Goal: Task Accomplishment & Management: Complete application form

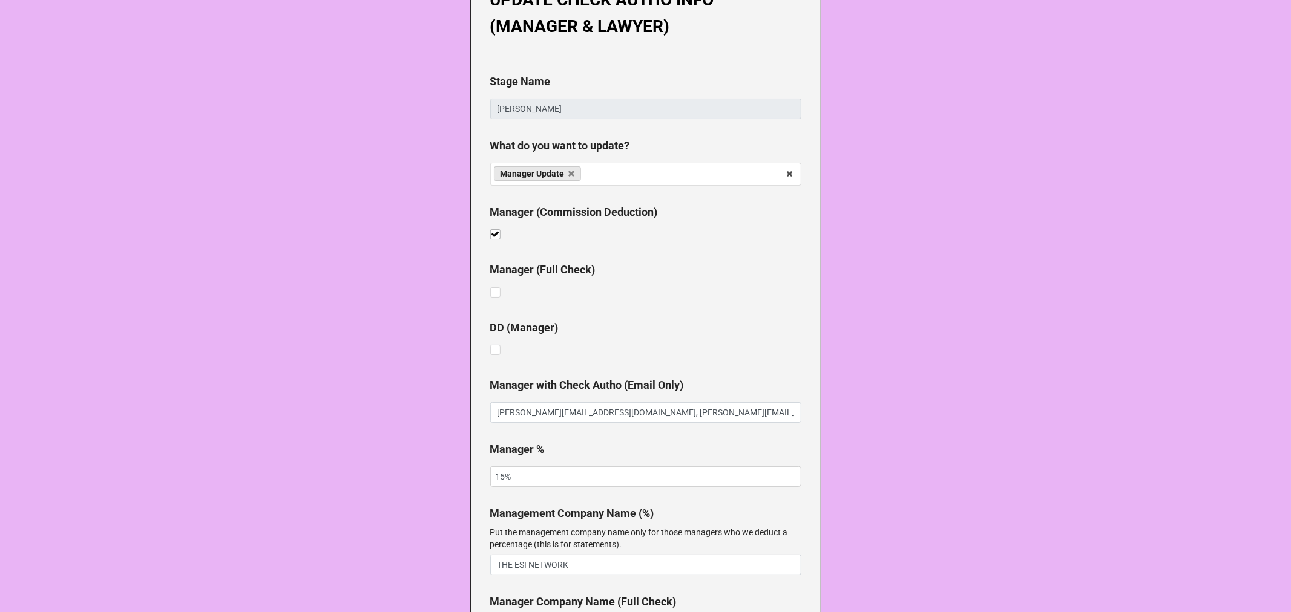
scroll to position [67, 0]
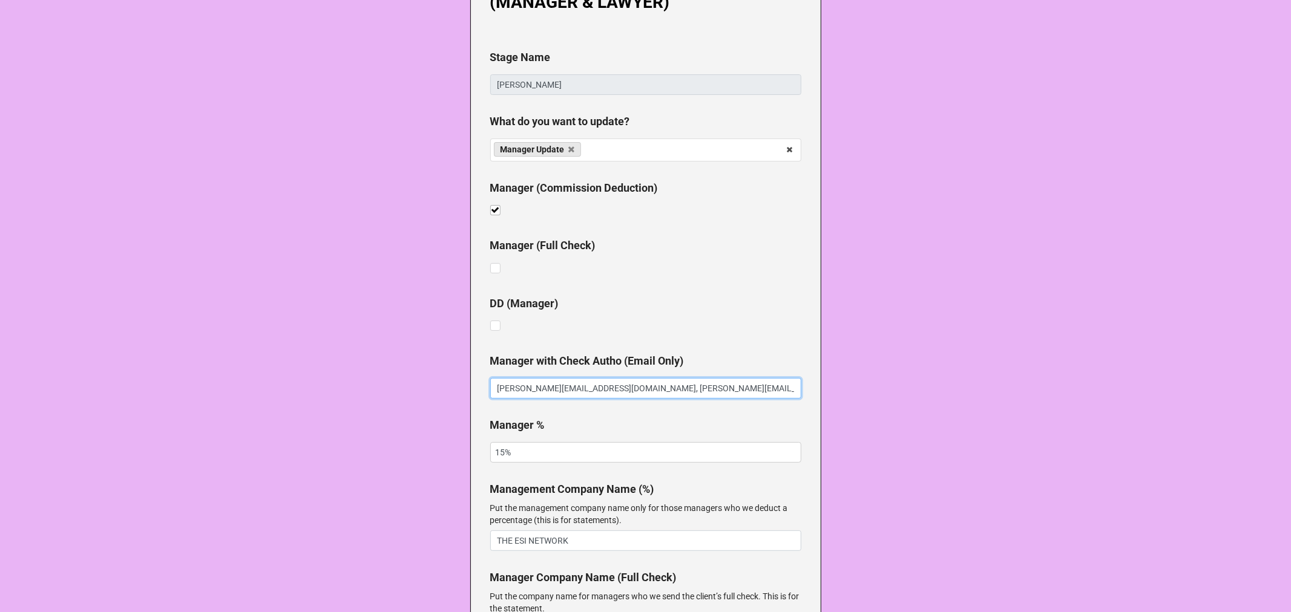
click at [753, 386] on input "nelson.assistant@theesinetwork.com, nelson@theesinetwork.com" at bounding box center [645, 388] width 311 height 21
click at [757, 388] on input "nelson.assistant@theesinetwork.com, nelson@theesinetwork.com" at bounding box center [645, 388] width 311 height 21
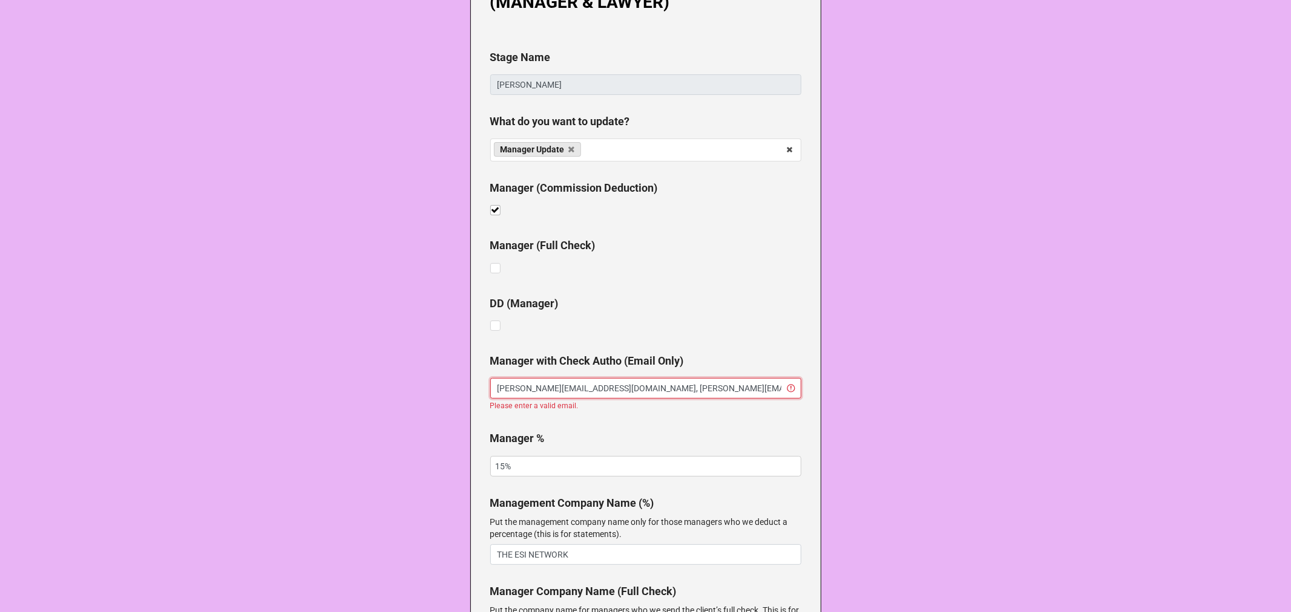
paste input "garrett@theesinetwork.com, assistant@theesinetwork.com, commercials@theESInetwo…"
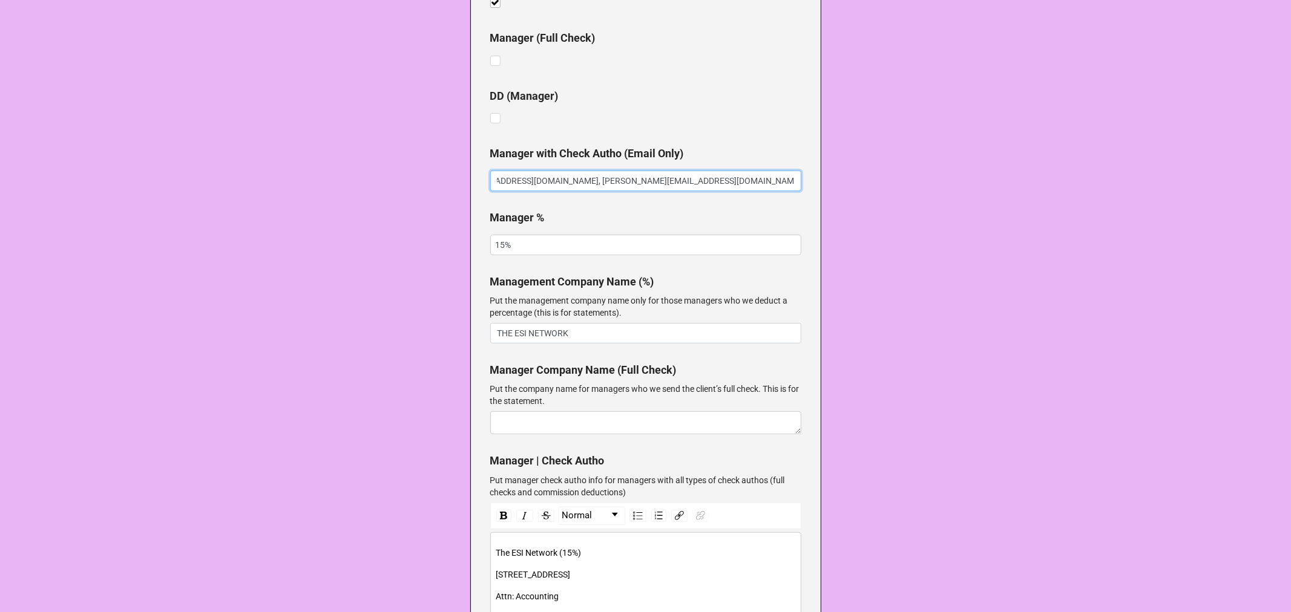
scroll to position [370, 0]
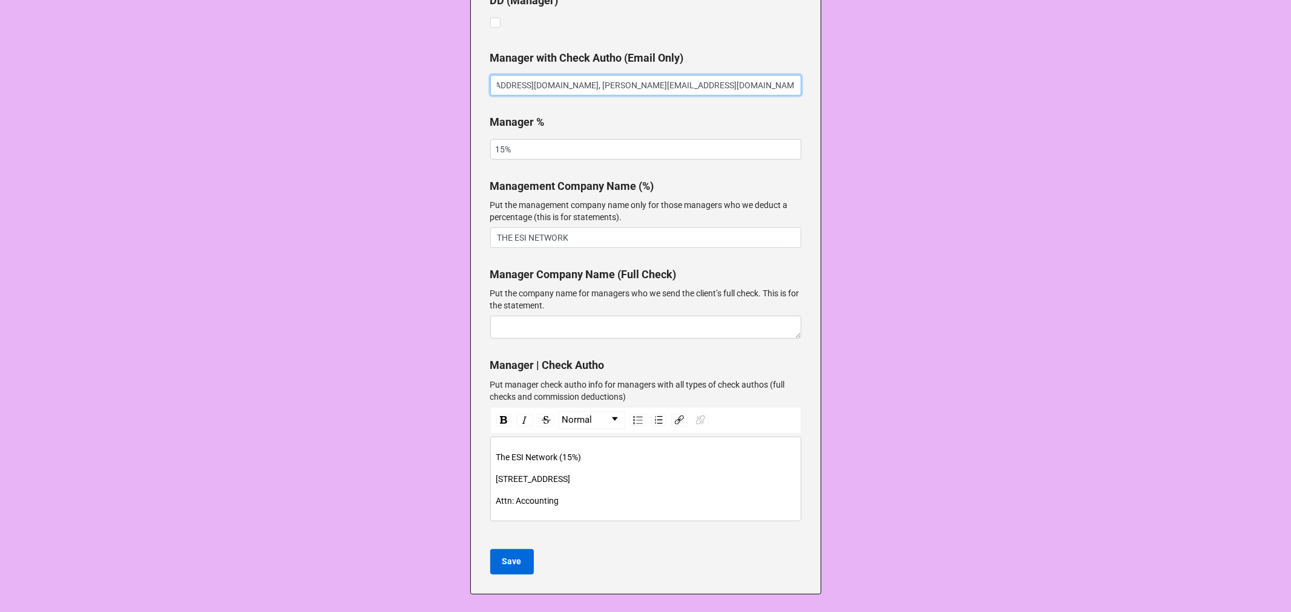
type input "nelson.assistant@theesinetwork.com, nelson@theesinetwork.com, garrett@theesinet…"
click at [514, 560] on b "Save" at bounding box center [511, 562] width 19 height 13
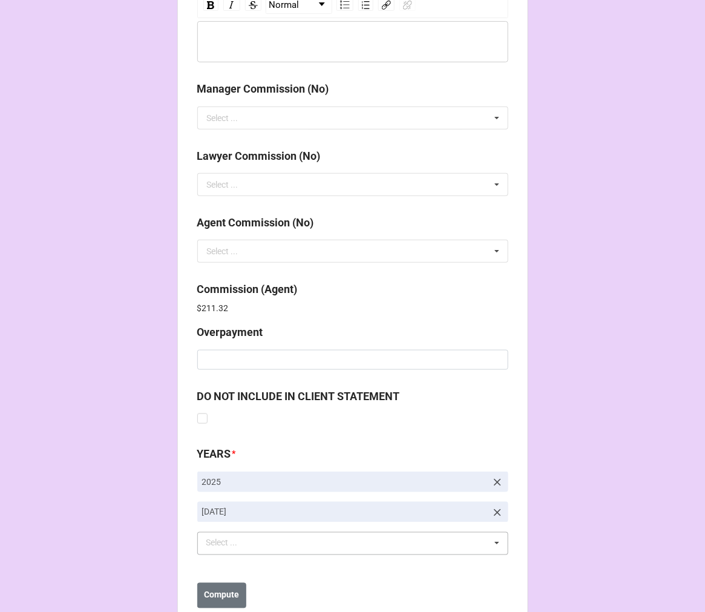
scroll to position [1444, 0]
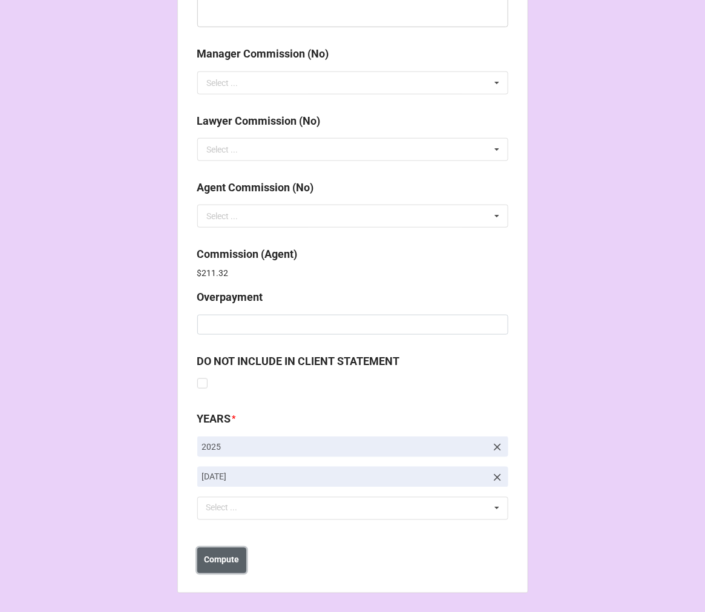
click at [204, 565] on b "Compute" at bounding box center [221, 560] width 35 height 13
click at [226, 560] on button "Save" at bounding box center [219, 560] width 44 height 25
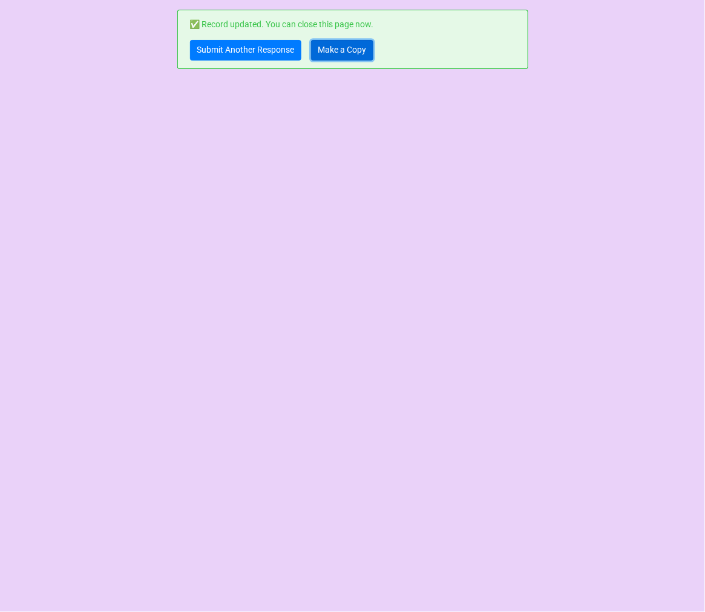
click at [340, 46] on link "Make a Copy" at bounding box center [342, 50] width 62 height 21
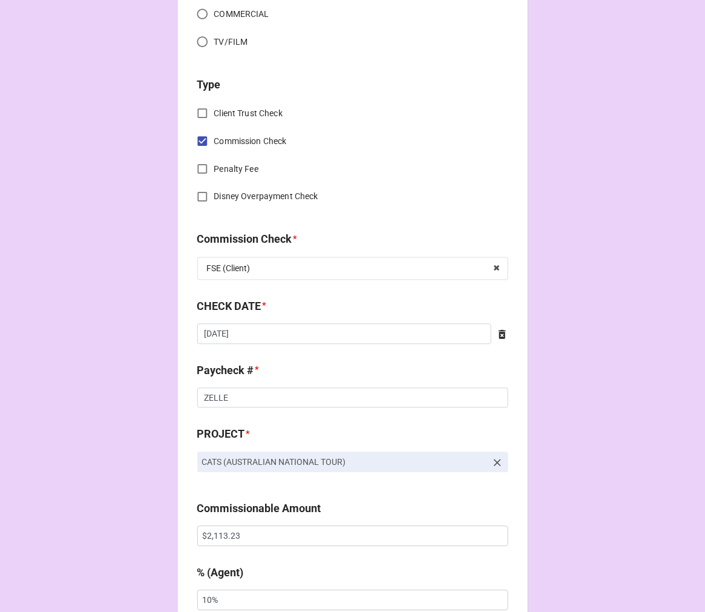
scroll to position [537, 0]
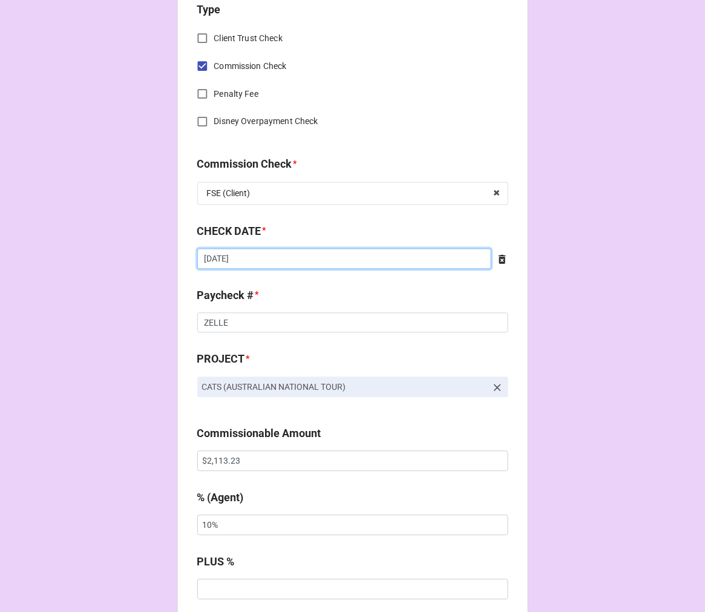
click at [297, 251] on input "8/7/2025" at bounding box center [344, 259] width 294 height 21
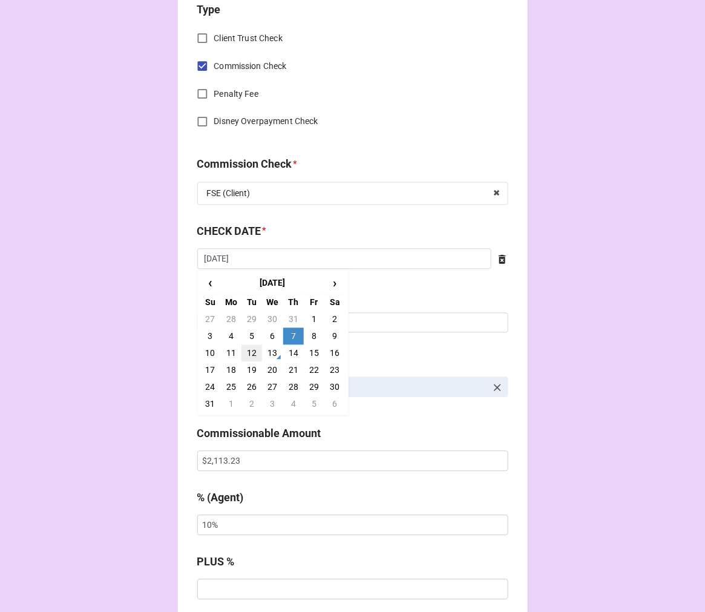
click at [252, 347] on td "12" at bounding box center [251, 353] width 21 height 17
type input "8/12/2025"
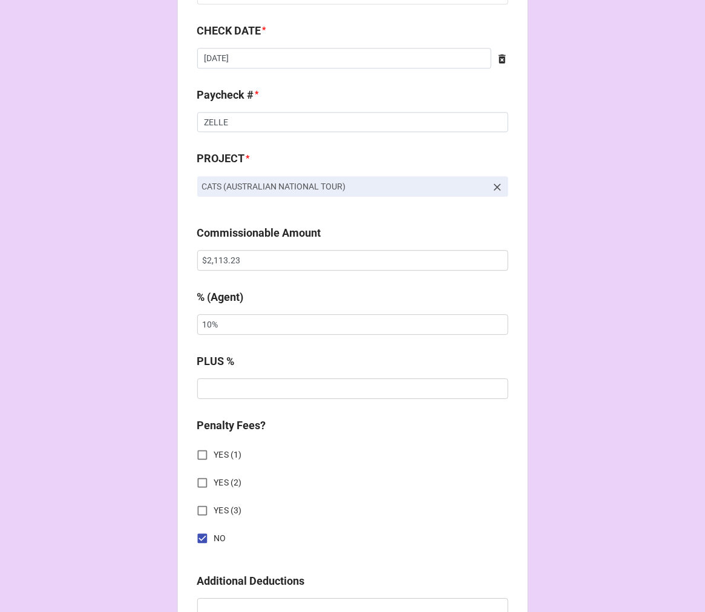
scroll to position [740, 0]
drag, startPoint x: 249, startPoint y: 263, endPoint x: 125, endPoint y: 261, distance: 124.1
click at [126, 261] on div "CHECK PROCESSING FORM Client * Gabriyel Thomas Agent (from Client) Tiera Agent …" at bounding box center [352, 266] width 705 height 2013
paste input "21.60"
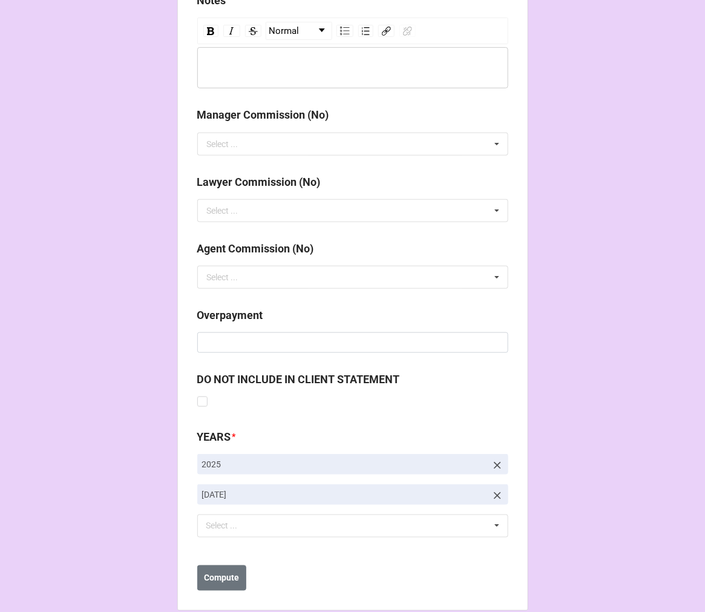
scroll to position [1401, 0]
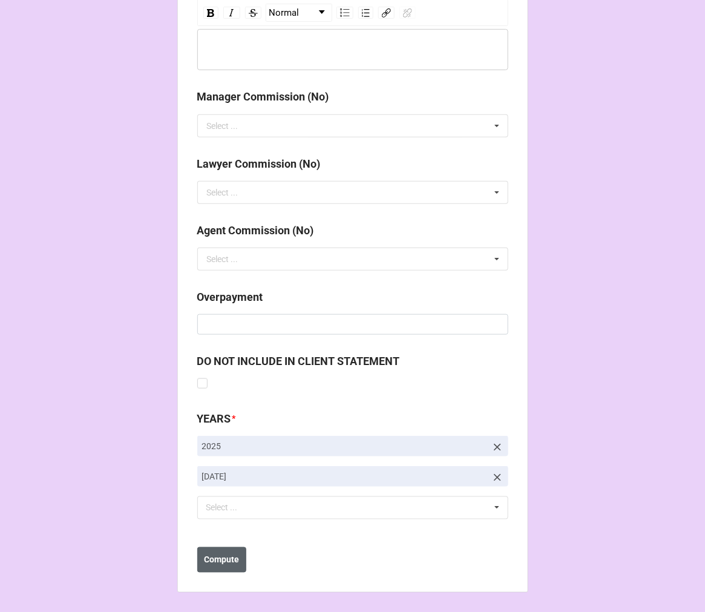
type input "$2,121.60"
click at [221, 560] on b "Compute" at bounding box center [221, 560] width 35 height 13
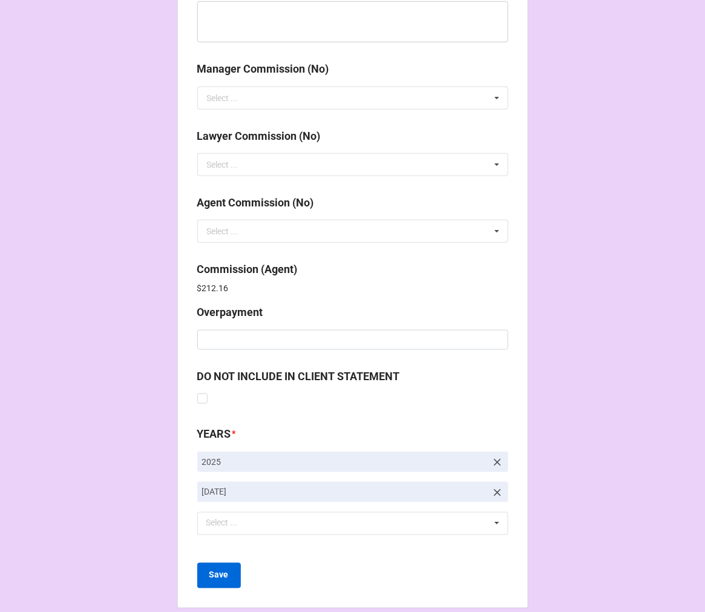
scroll to position [1444, 0]
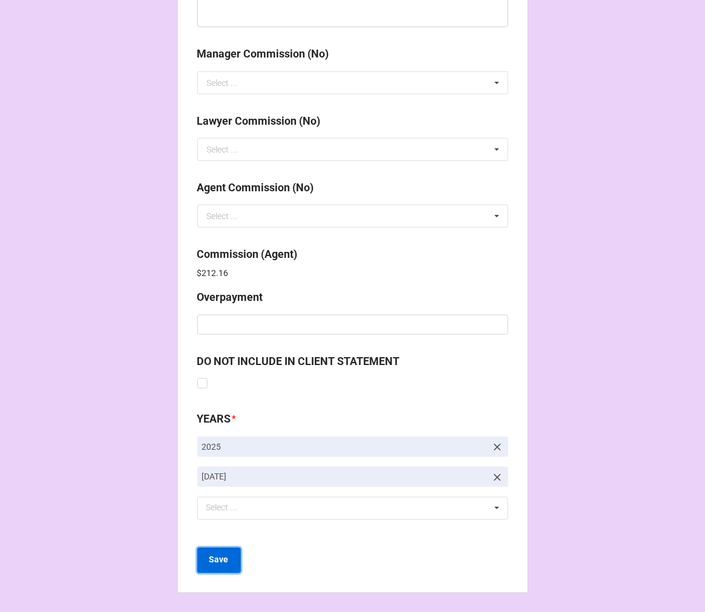
click at [221, 566] on button "Save" at bounding box center [219, 560] width 44 height 25
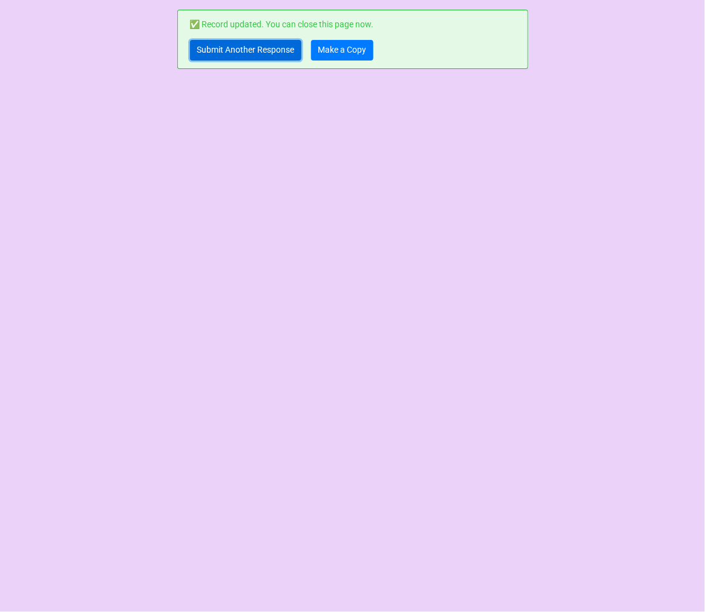
click at [256, 53] on link "Submit Another Response" at bounding box center [245, 50] width 111 height 21
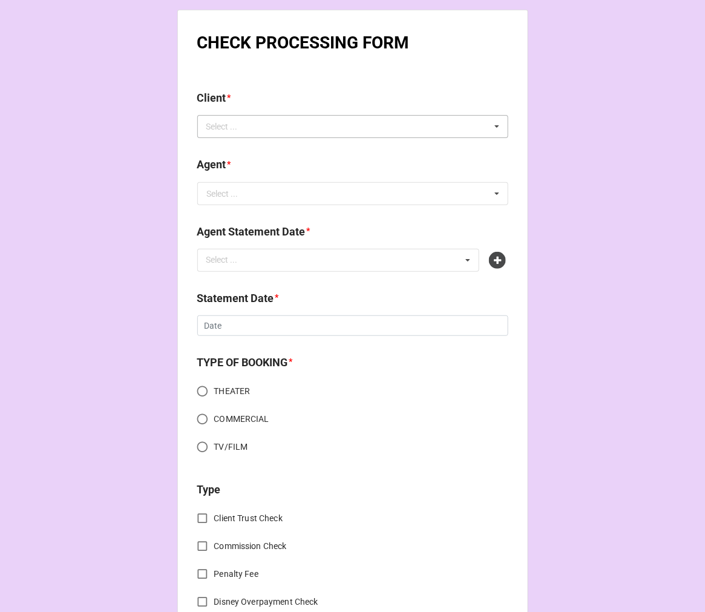
click at [249, 120] on div "Select ..." at bounding box center [229, 127] width 52 height 14
type input "aeri"
click at [269, 149] on div "[PERSON_NAME]" at bounding box center [353, 148] width 310 height 22
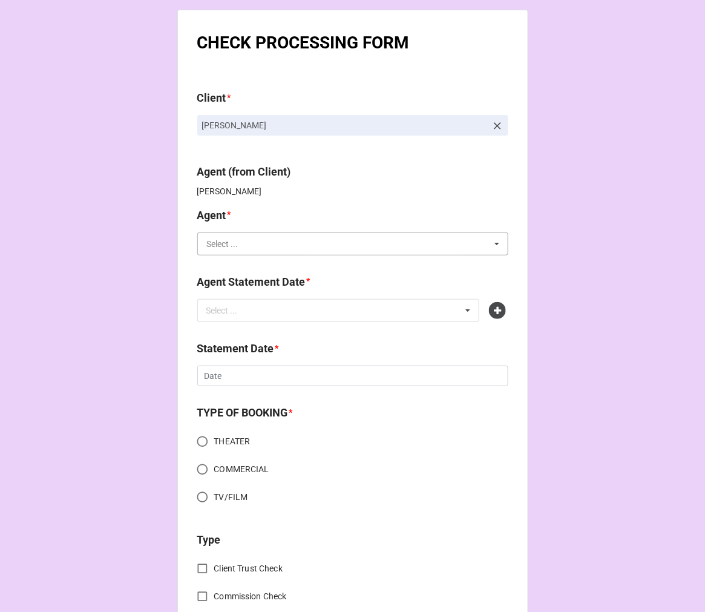
click at [270, 237] on input "text" at bounding box center [353, 244] width 310 height 22
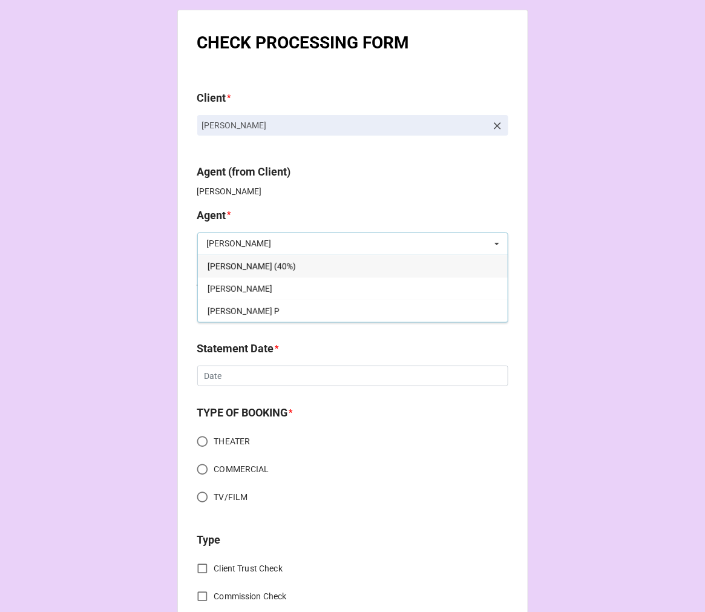
drag, startPoint x: 285, startPoint y: 254, endPoint x: 290, endPoint y: 248, distance: 8.1
click at [290, 248] on input "kell" at bounding box center [353, 244] width 310 height 22
type input "kell"
click at [271, 289] on div "Kellie" at bounding box center [353, 288] width 310 height 22
click at [253, 307] on div "Select ... No results found." at bounding box center [338, 310] width 283 height 23
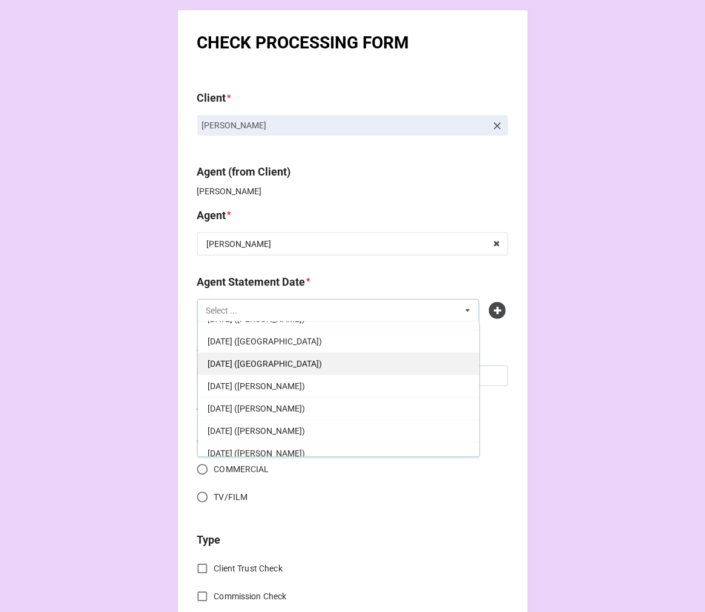
scroll to position [202, 0]
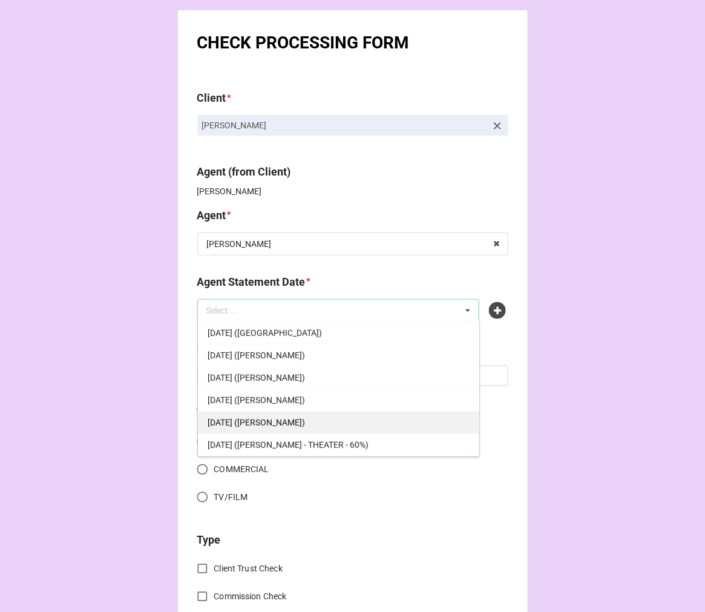
click at [323, 415] on div "AUGUST 22, 2025 (KELLIE)" at bounding box center [338, 422] width 281 height 22
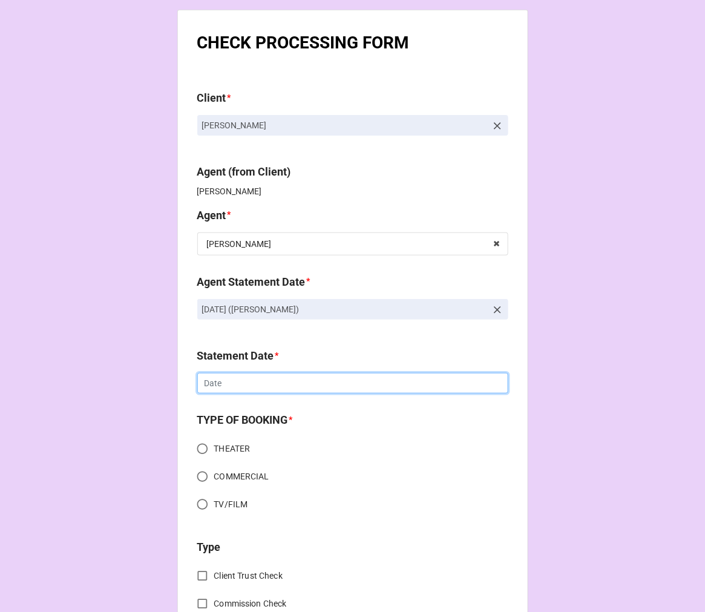
click at [229, 386] on input "text" at bounding box center [352, 383] width 311 height 21
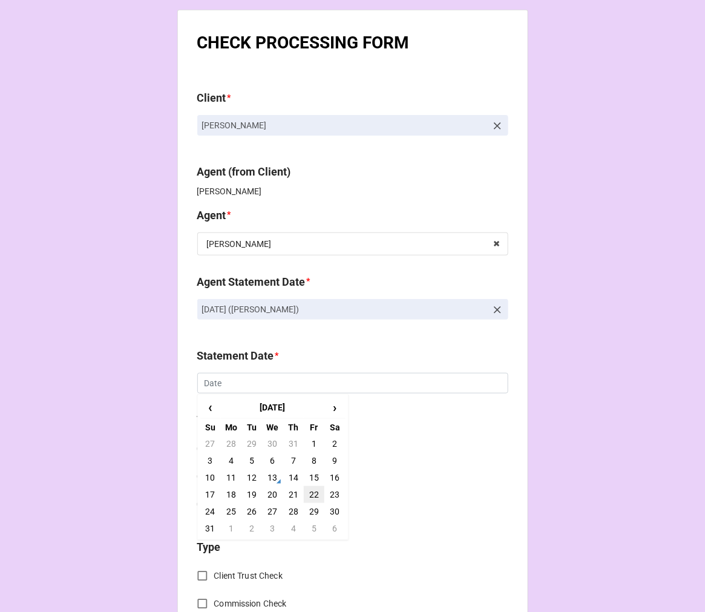
click at [311, 487] on td "22" at bounding box center [314, 494] width 21 height 17
type input "8/22/2025"
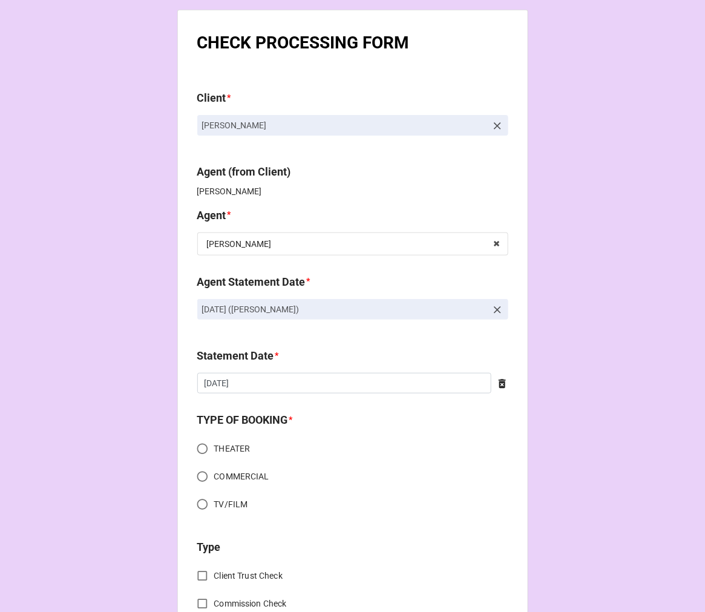
click at [200, 518] on div "THEATER COMMERCIAL TV/FILM" at bounding box center [352, 479] width 311 height 84
click at [197, 511] on input "TV/FILM" at bounding box center [203, 505] width 24 height 24
radio input "true"
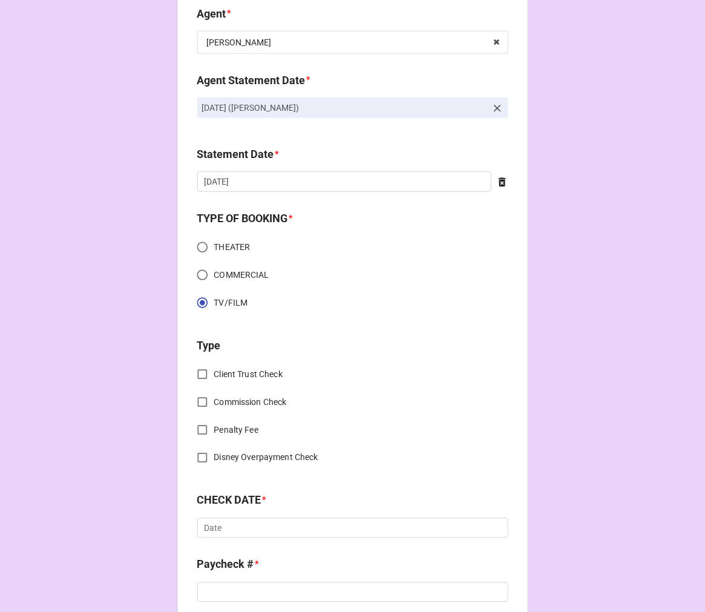
click at [198, 407] on input "Commission Check" at bounding box center [203, 402] width 24 height 24
checkbox input "true"
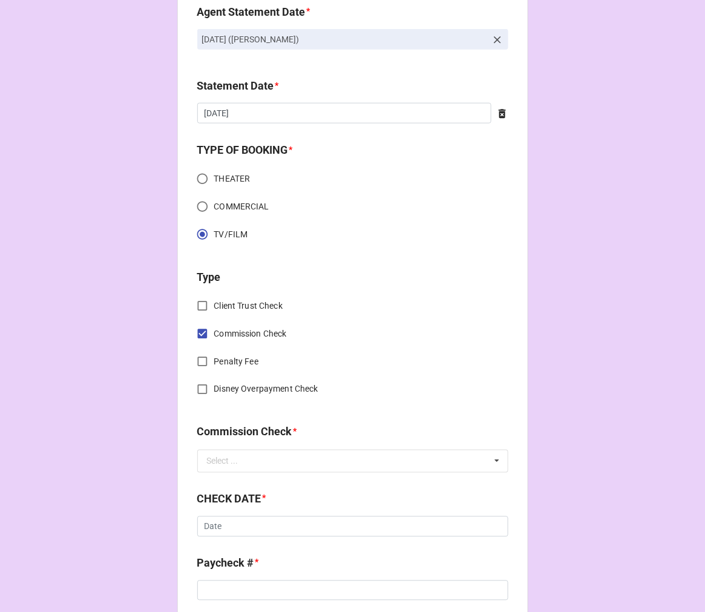
scroll to position [336, 0]
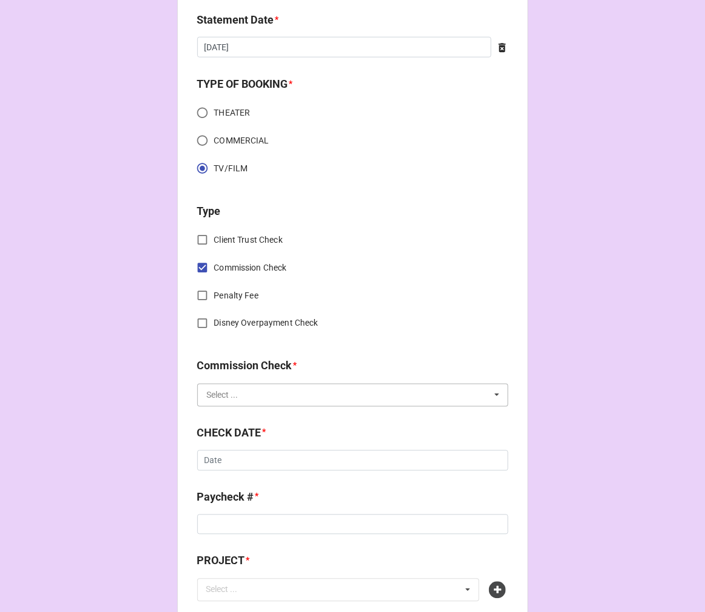
click at [252, 391] on input "text" at bounding box center [353, 395] width 310 height 22
click at [252, 414] on div "FSE (Client)" at bounding box center [353, 417] width 310 height 22
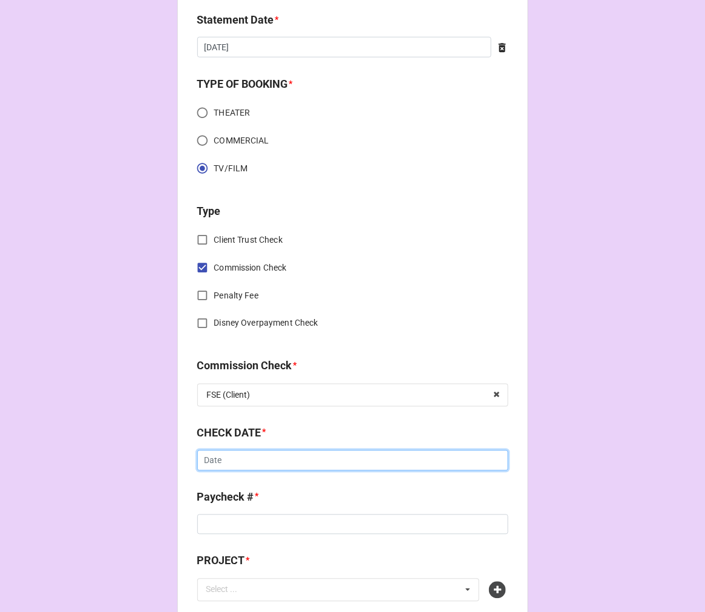
click at [252, 458] on input "text" at bounding box center [352, 460] width 311 height 21
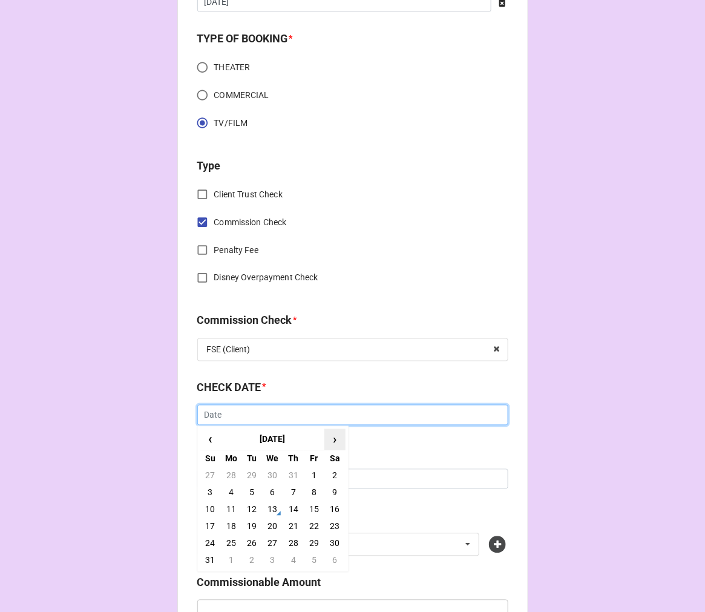
scroll to position [470, 0]
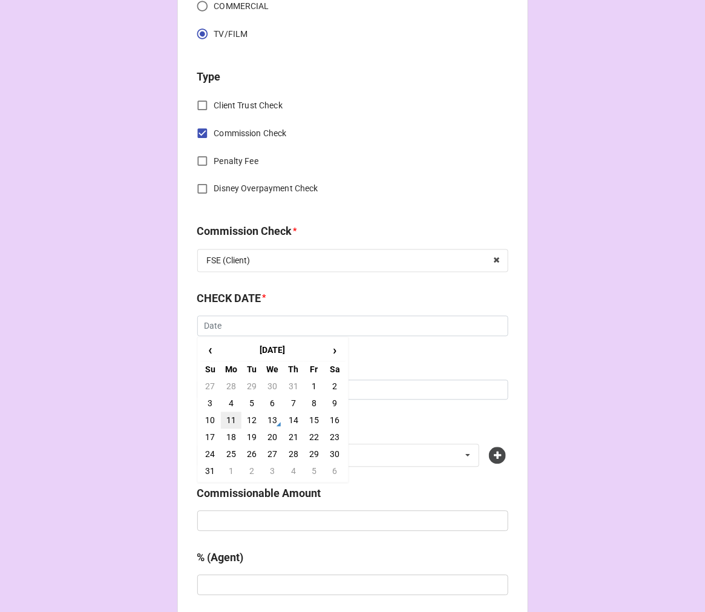
click at [231, 421] on td "11" at bounding box center [231, 420] width 21 height 17
type input "8/11/2025"
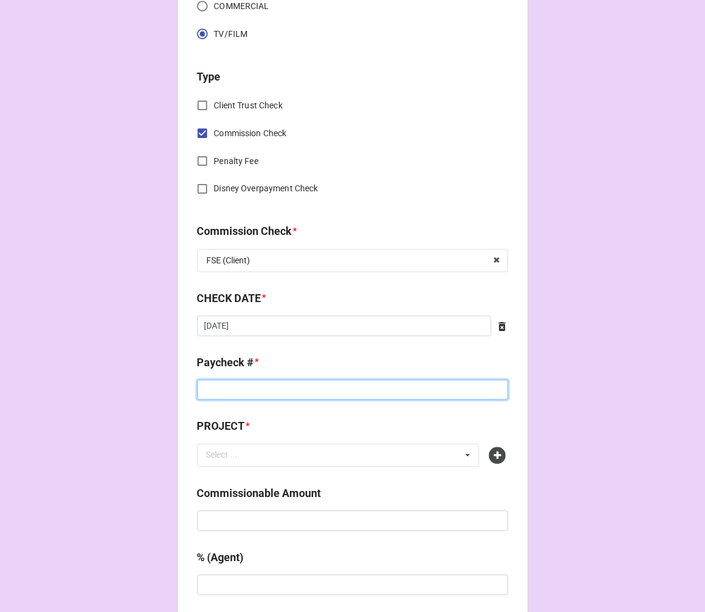
click at [236, 389] on input at bounding box center [352, 390] width 311 height 21
type input "ZELLE"
click at [494, 452] on icon at bounding box center [497, 455] width 17 height 17
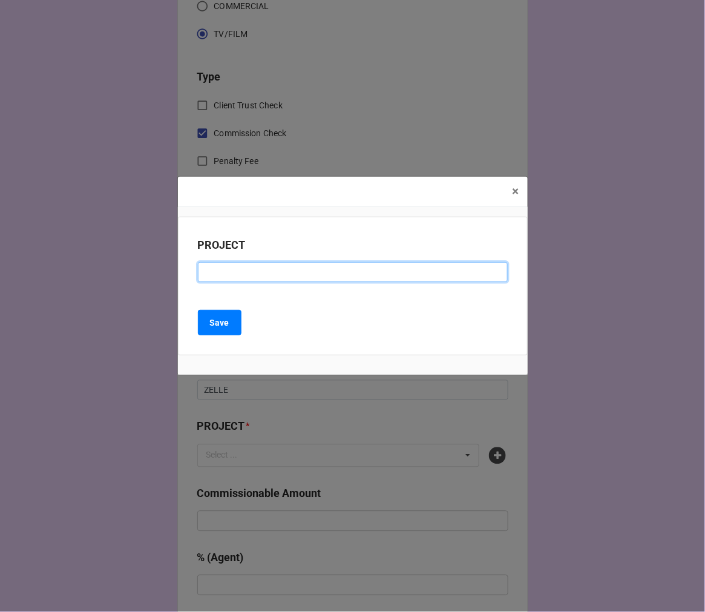
click at [243, 271] on input at bounding box center [353, 272] width 310 height 21
paste input "ALL OF MY DREAMS"
type input "ALL OF MY DREAMS"
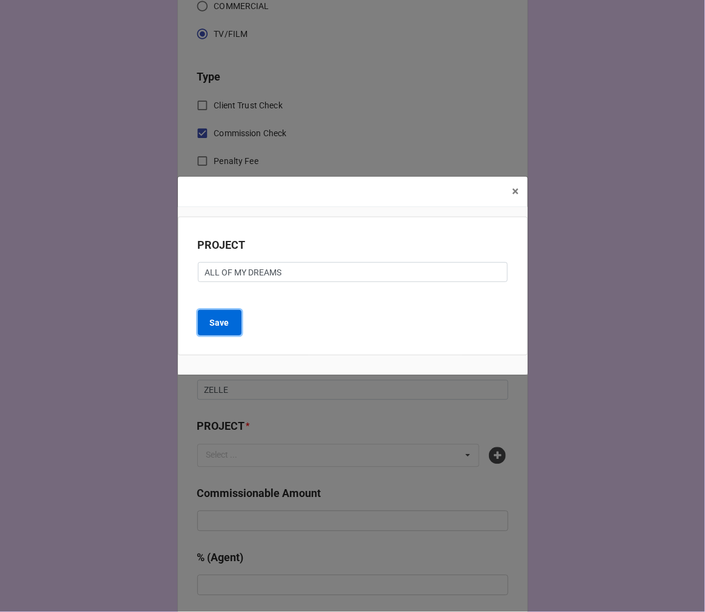
click at [220, 327] on b "Save" at bounding box center [219, 323] width 19 height 13
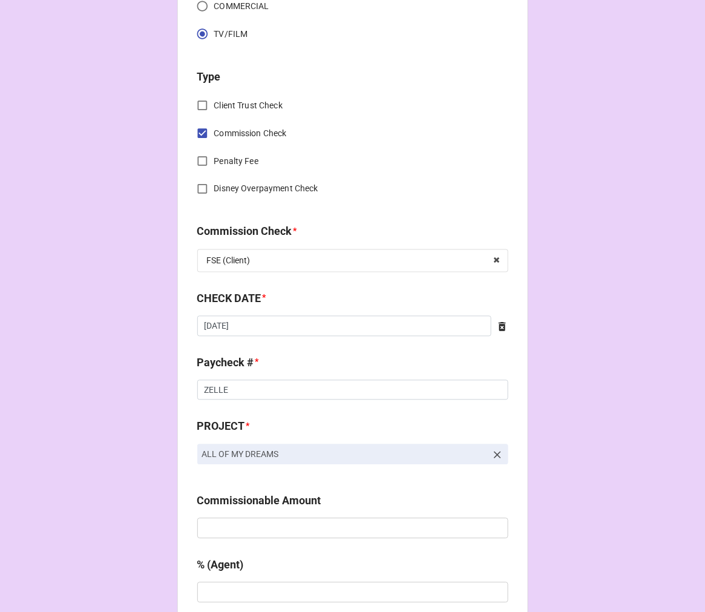
click at [289, 274] on div "Commission Check * FSE (Client) FSE (Client) FSE (Payroll) FSE TALENT FSE TALEN…" at bounding box center [352, 251] width 311 height 57
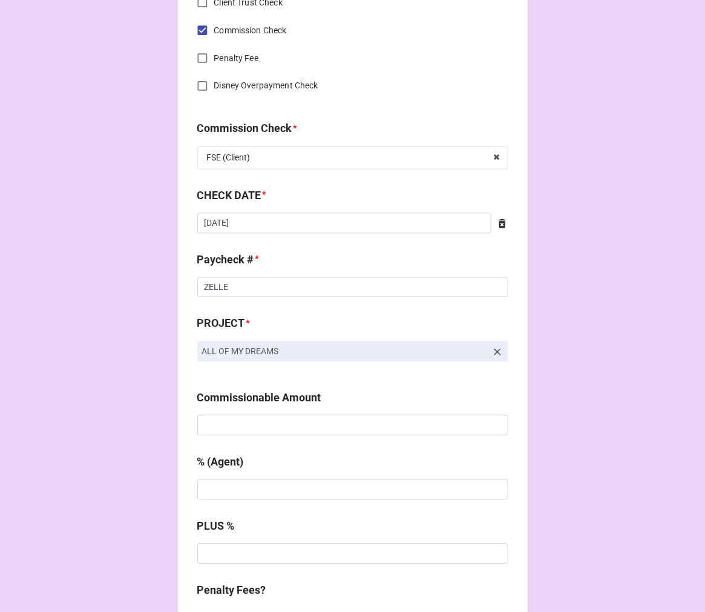
scroll to position [672, 0]
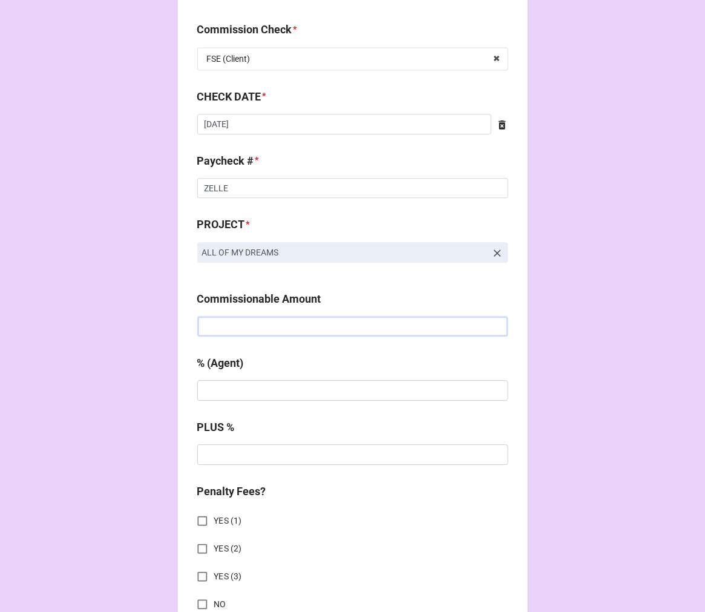
click at [242, 319] on input "text" at bounding box center [352, 326] width 311 height 21
type input "$625.00"
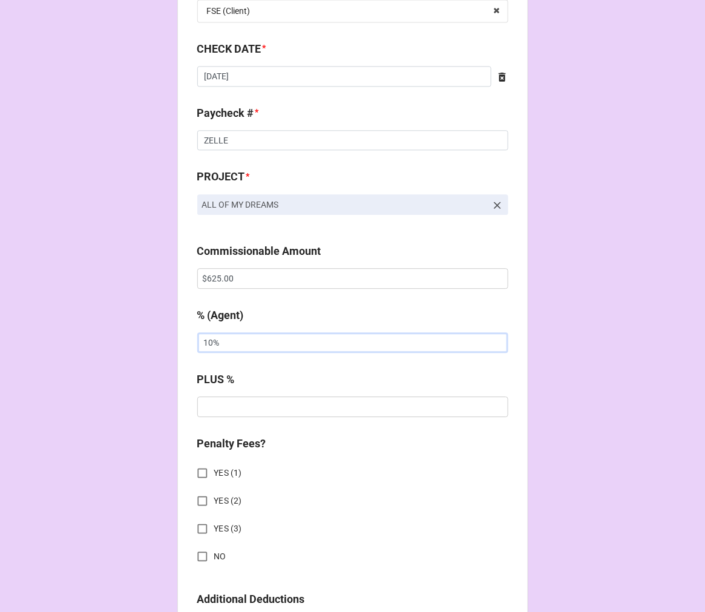
scroll to position [874, 0]
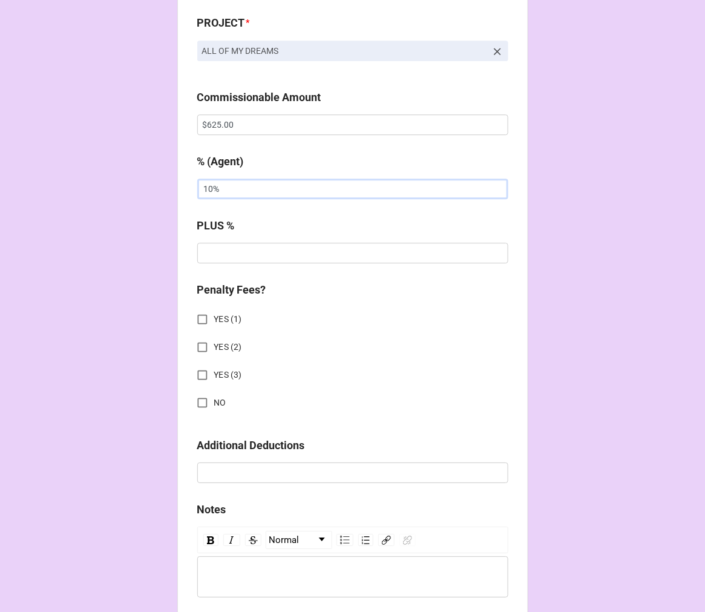
type input "10%"
click at [195, 398] on input "NO" at bounding box center [203, 403] width 24 height 24
checkbox input "true"
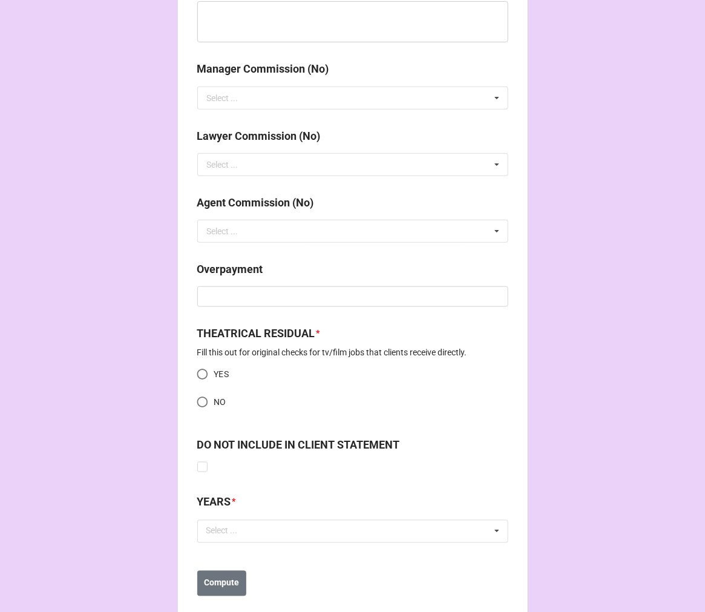
scroll to position [1452, 0]
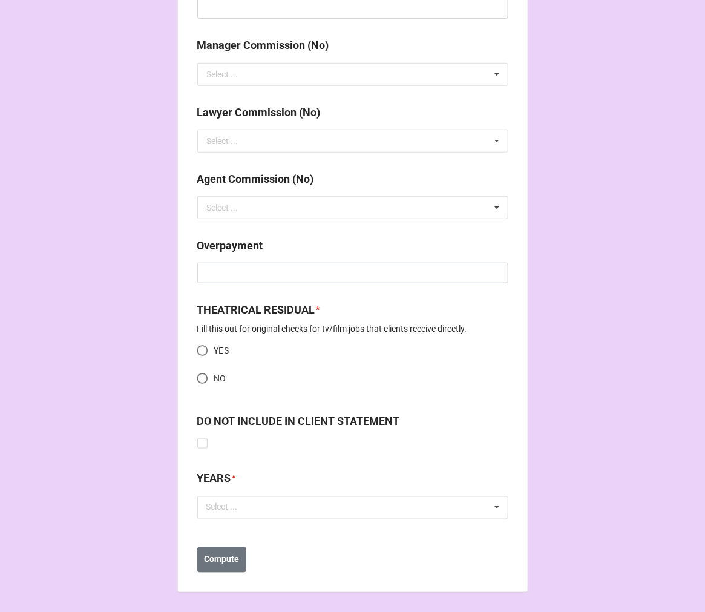
click at [191, 376] on input "NO" at bounding box center [203, 379] width 24 height 24
radio input "true"
click at [271, 517] on div "Select ... No results found." at bounding box center [352, 507] width 311 height 23
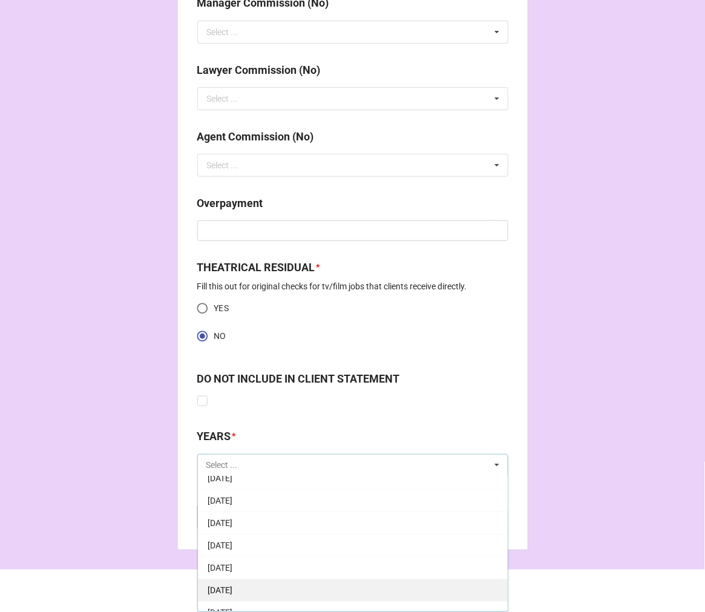
scroll to position [134, 0]
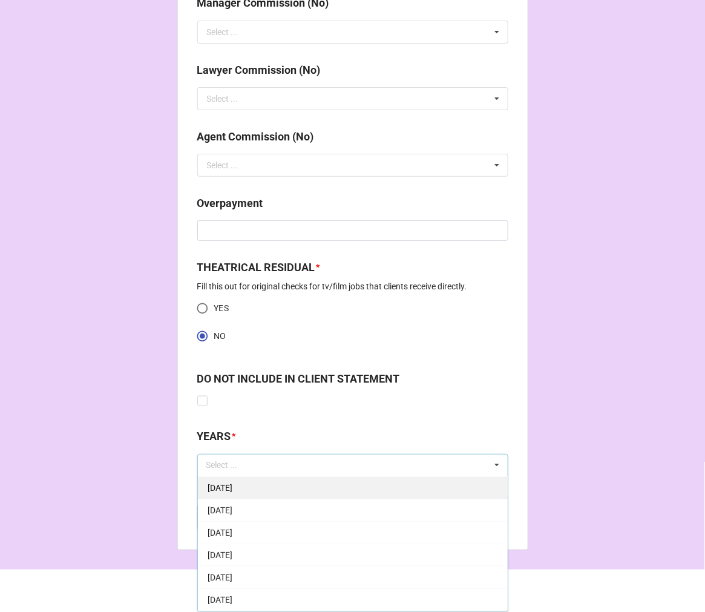
click at [232, 510] on span "[DATE]" at bounding box center [220, 510] width 25 height 10
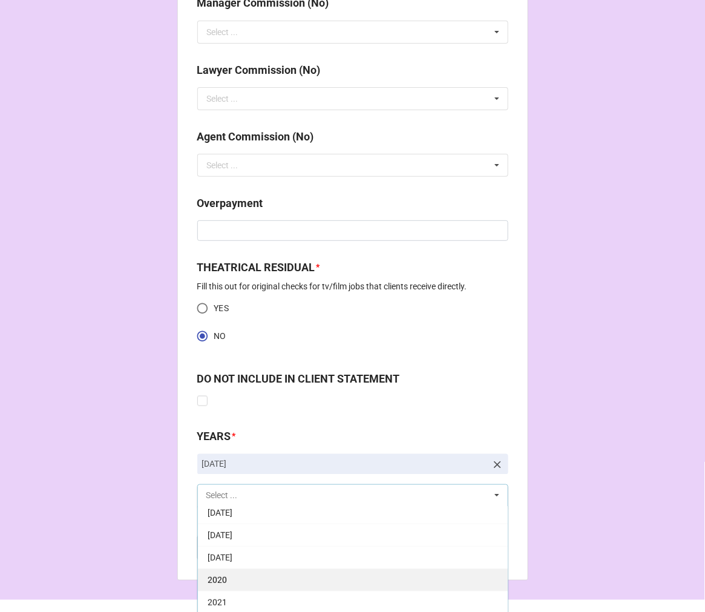
scroll to position [269, 0]
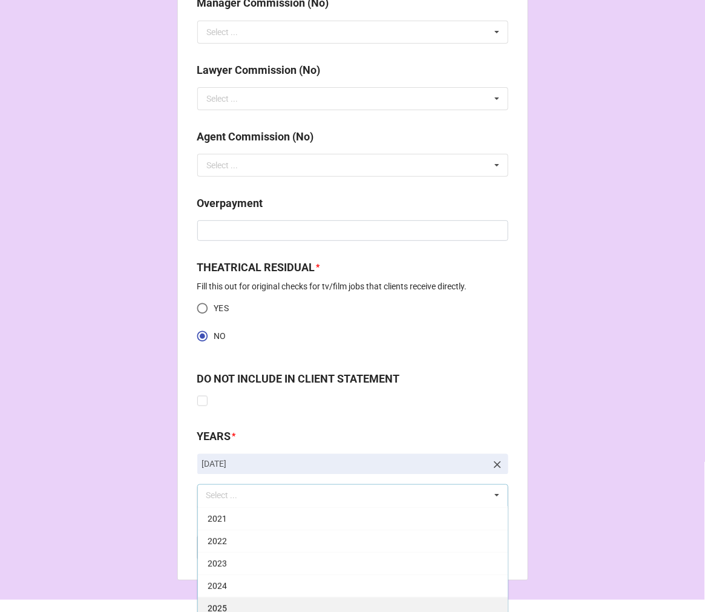
click at [237, 608] on div "2025" at bounding box center [353, 608] width 310 height 22
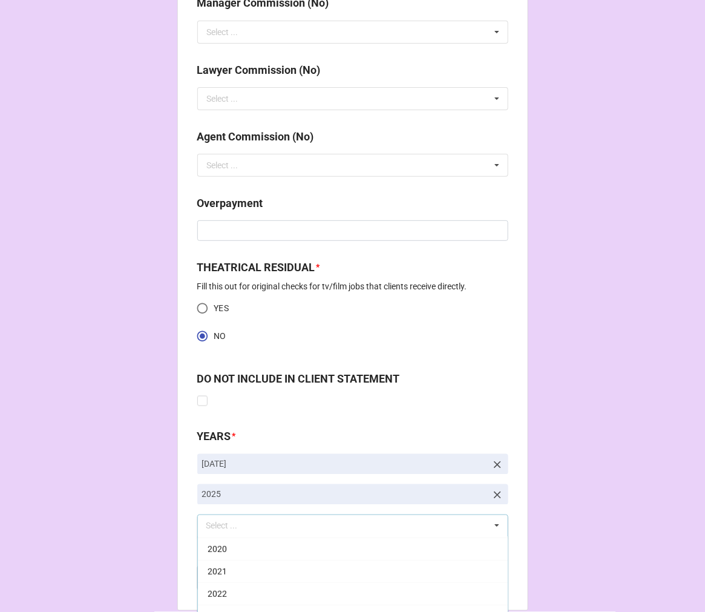
click at [209, 580] on b "Compute" at bounding box center [221, 577] width 35 height 13
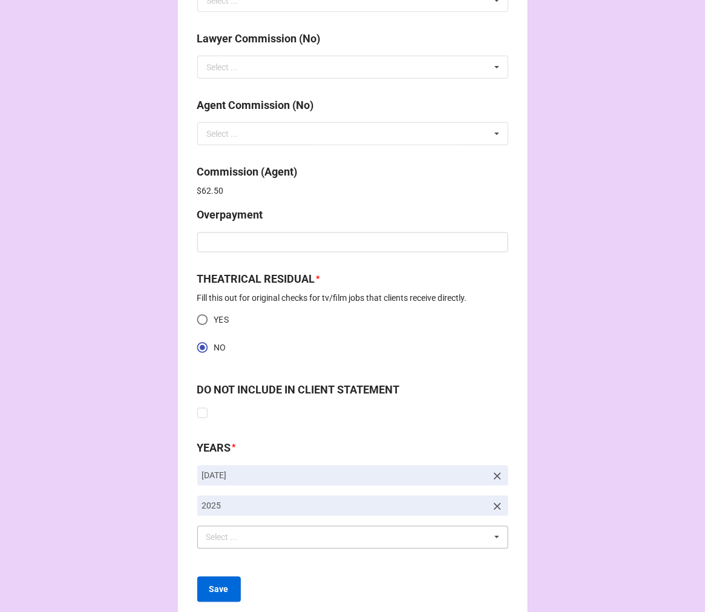
scroll to position [1556, 0]
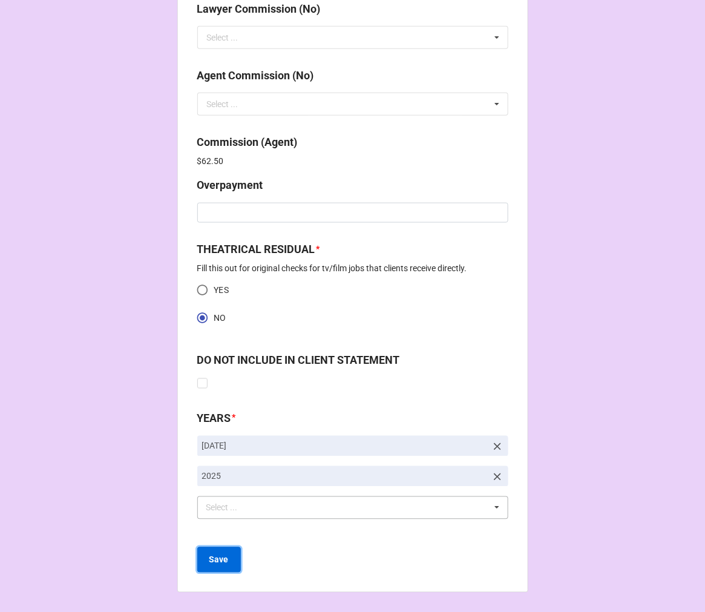
click at [214, 560] on b "Save" at bounding box center [218, 560] width 19 height 13
